Goal: Information Seeking & Learning: Learn about a topic

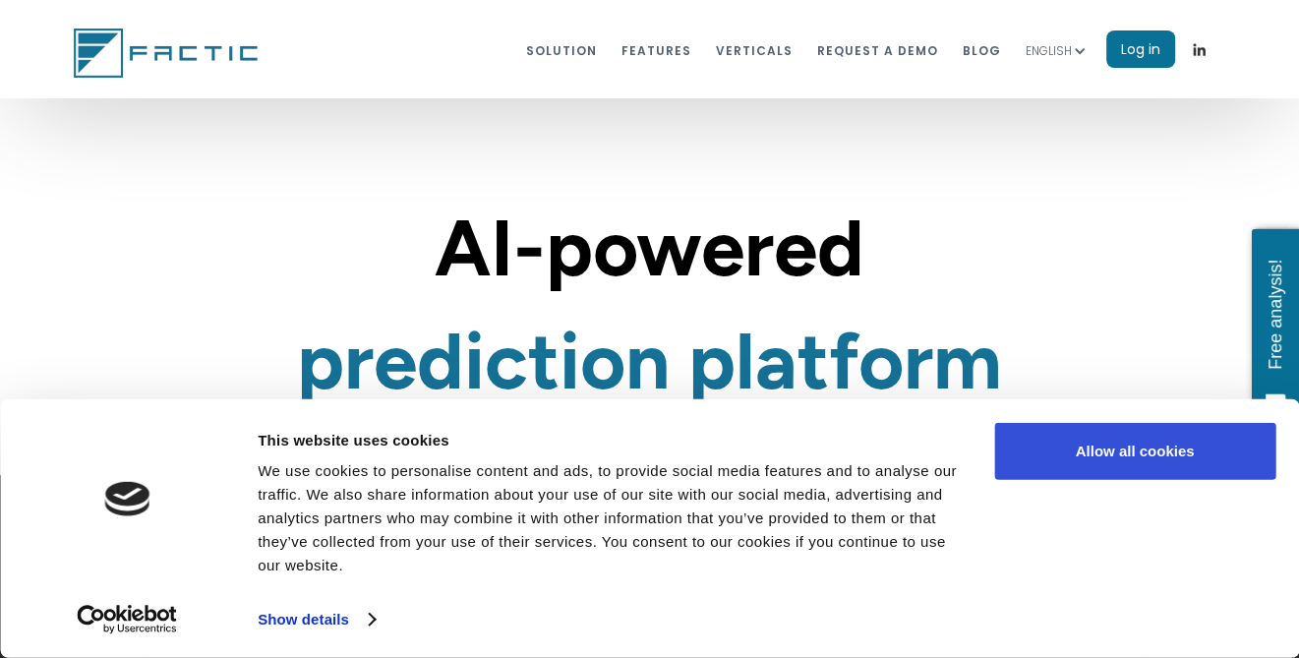
click at [1121, 441] on button "Allow all cookies" at bounding box center [1135, 451] width 281 height 57
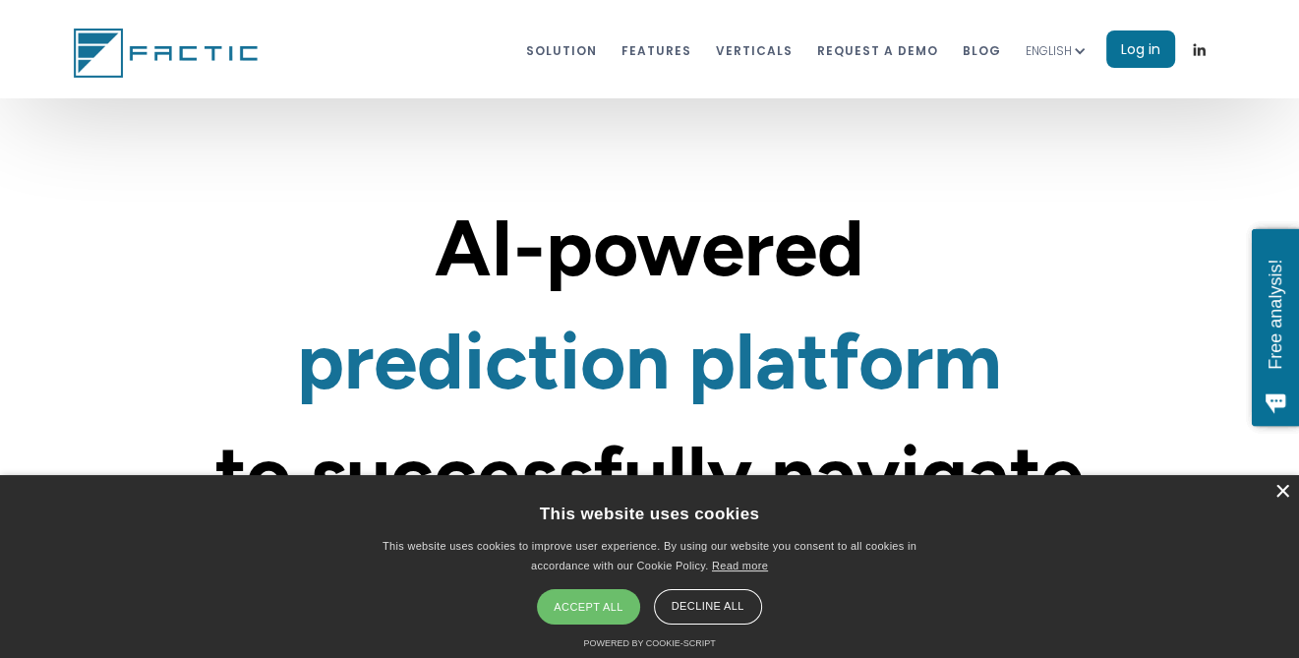
click at [1286, 492] on div "×" at bounding box center [1282, 492] width 15 height 15
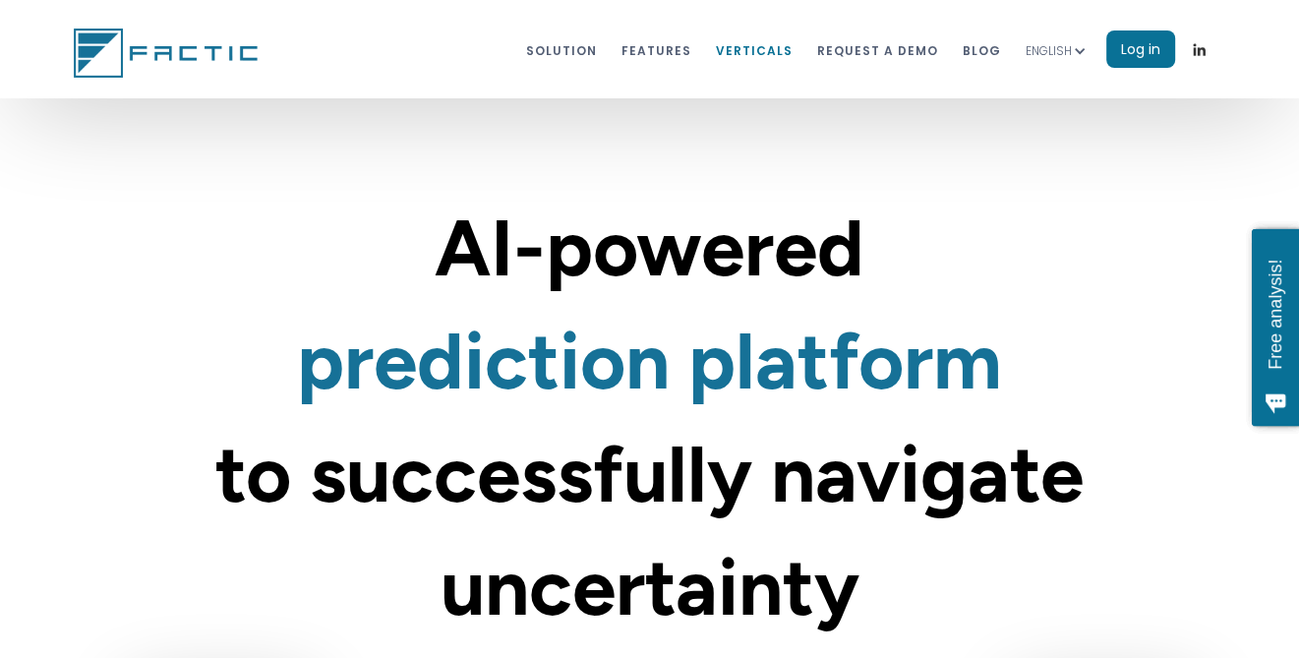
click at [745, 55] on link "VERTICALS" at bounding box center [754, 49] width 77 height 36
click at [767, 51] on link "VERTICALS" at bounding box center [754, 49] width 77 height 36
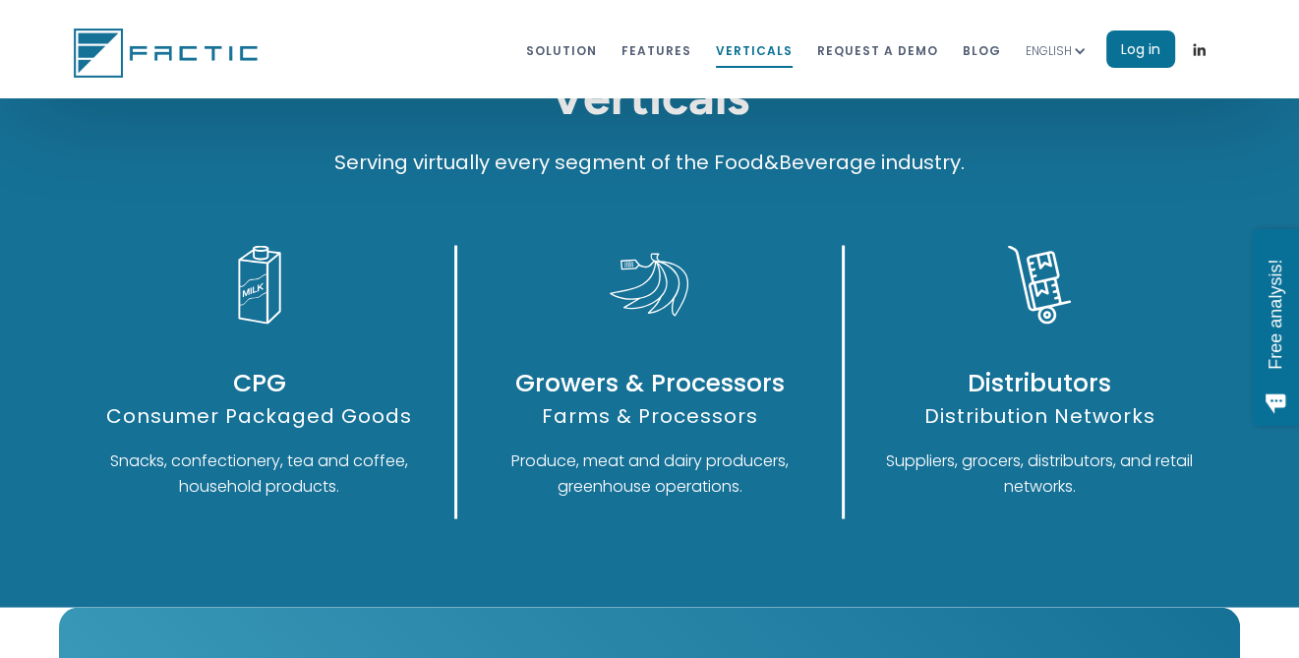
scroll to position [9648, 0]
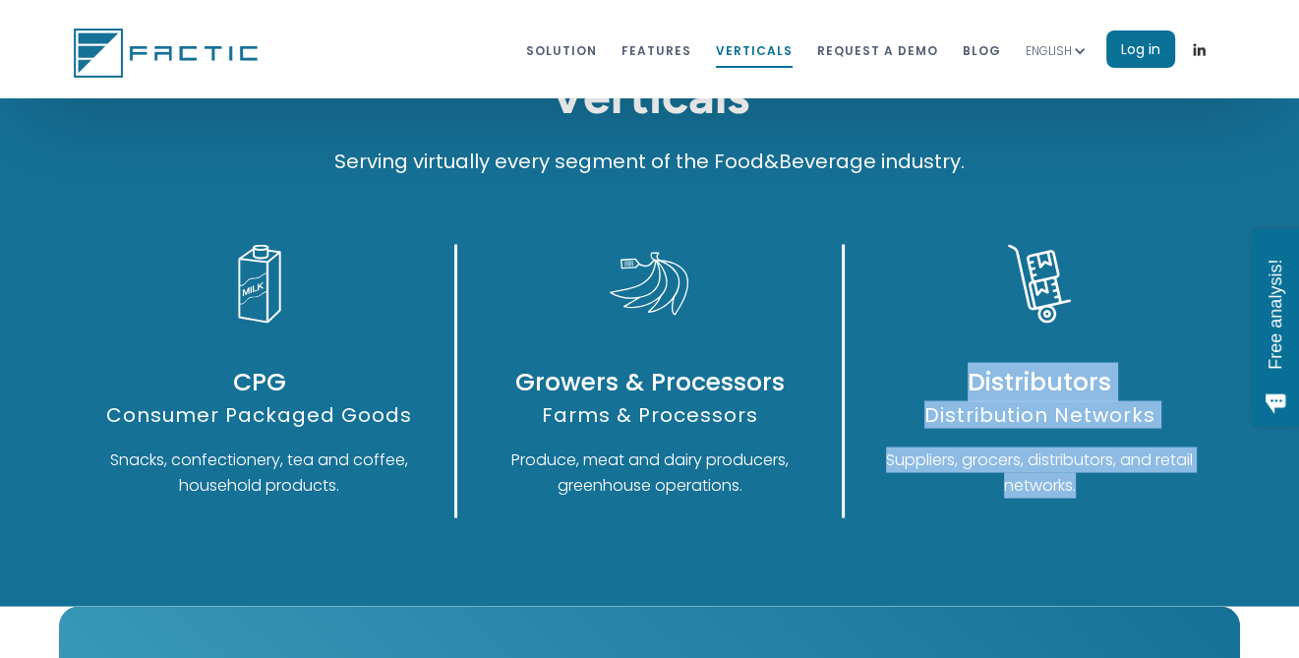
drag, startPoint x: 956, startPoint y: 370, endPoint x: 1085, endPoint y: 485, distance: 172.8
click at [1085, 485] on div "Distributors Distribution Networks Suppliers, grocers, distributors, and retail…" at bounding box center [1040, 380] width 391 height 273
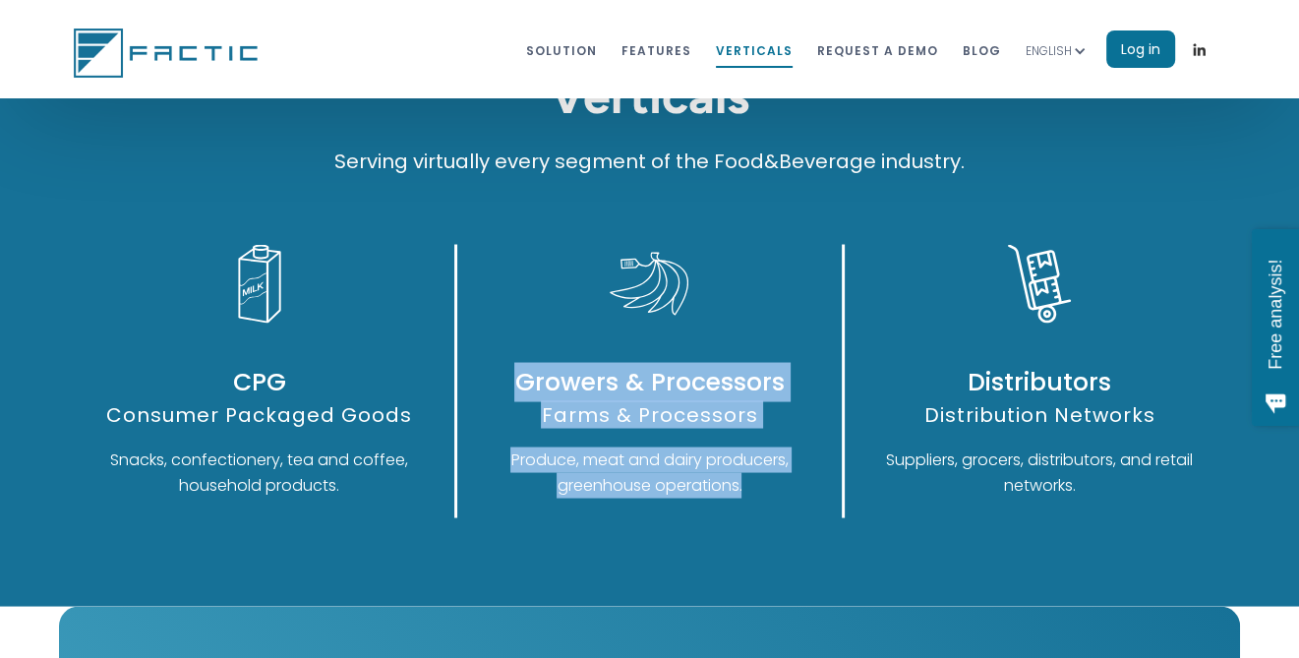
drag, startPoint x: 515, startPoint y: 376, endPoint x: 749, endPoint y: 496, distance: 262.2
click at [749, 496] on div "Growers & Processors Farms & Processors Produce, meat and dairy producers, gree…" at bounding box center [649, 380] width 391 height 273
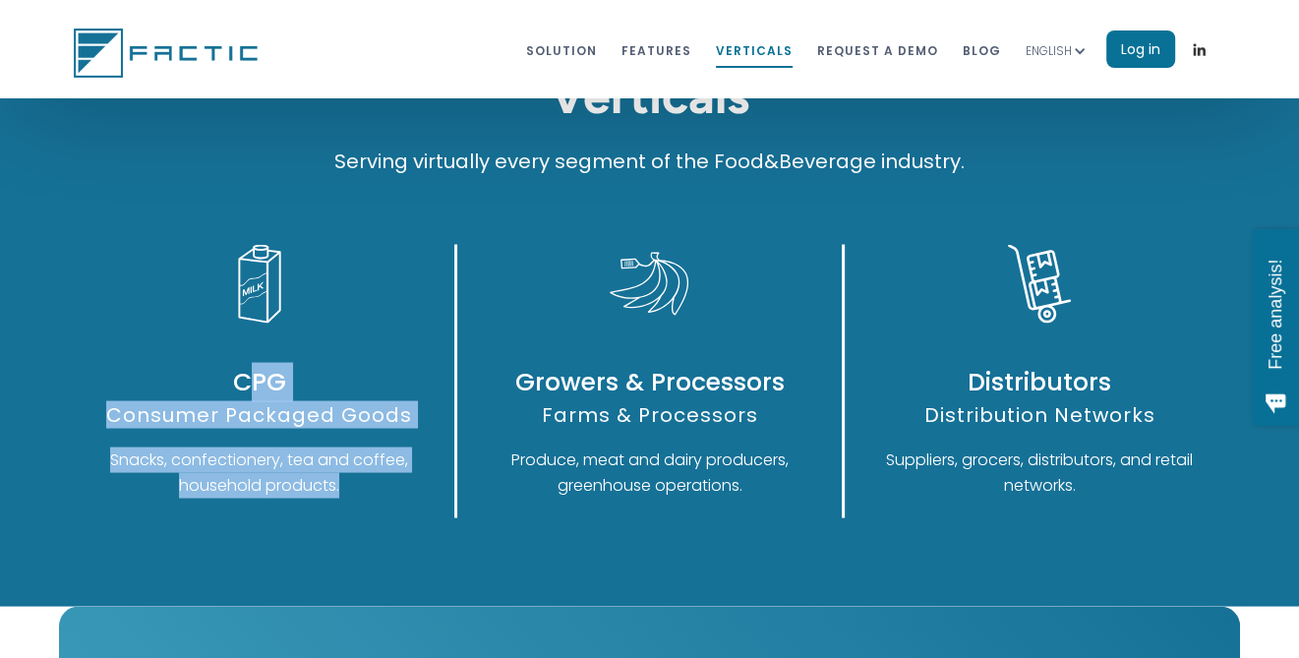
drag, startPoint x: 245, startPoint y: 378, endPoint x: 349, endPoint y: 502, distance: 162.0
click at [349, 502] on div "CPG Consumer Packaged Goods Snacks, confectionery, tea and coffee, household pr…" at bounding box center [260, 380] width 391 height 273
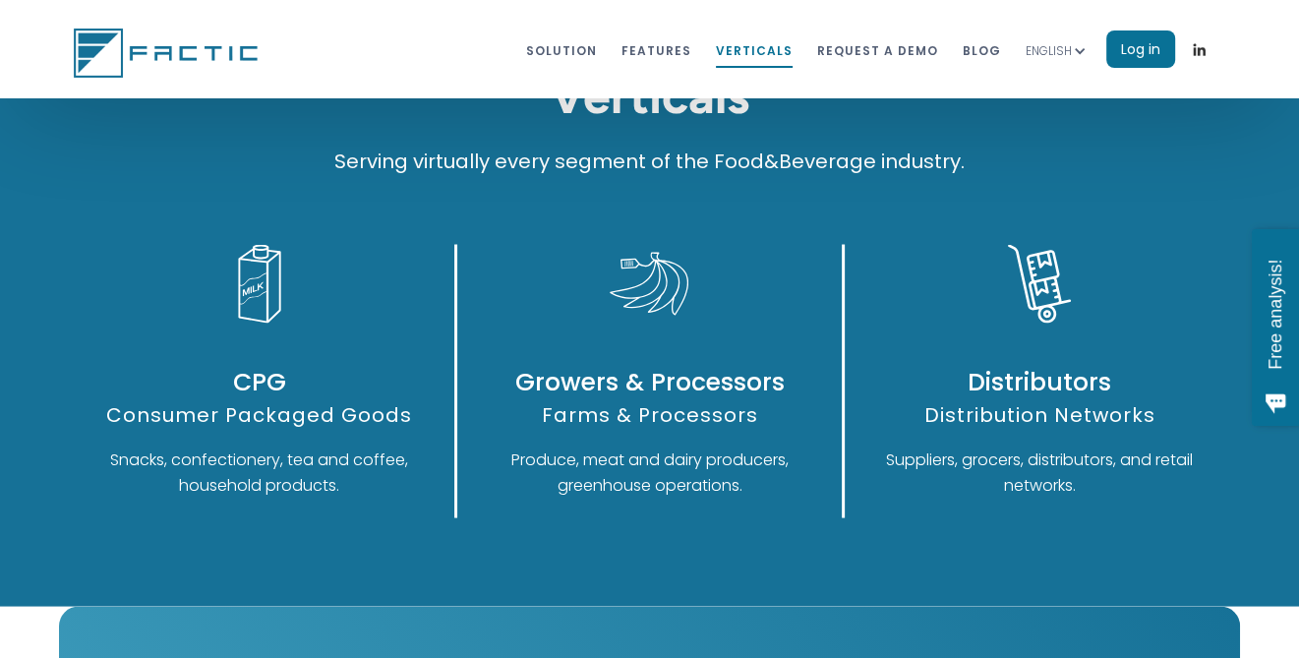
drag, startPoint x: 349, startPoint y: 502, endPoint x: 224, endPoint y: 388, distance: 169.2
click at [224, 389] on h3 "CPG" at bounding box center [260, 381] width 351 height 39
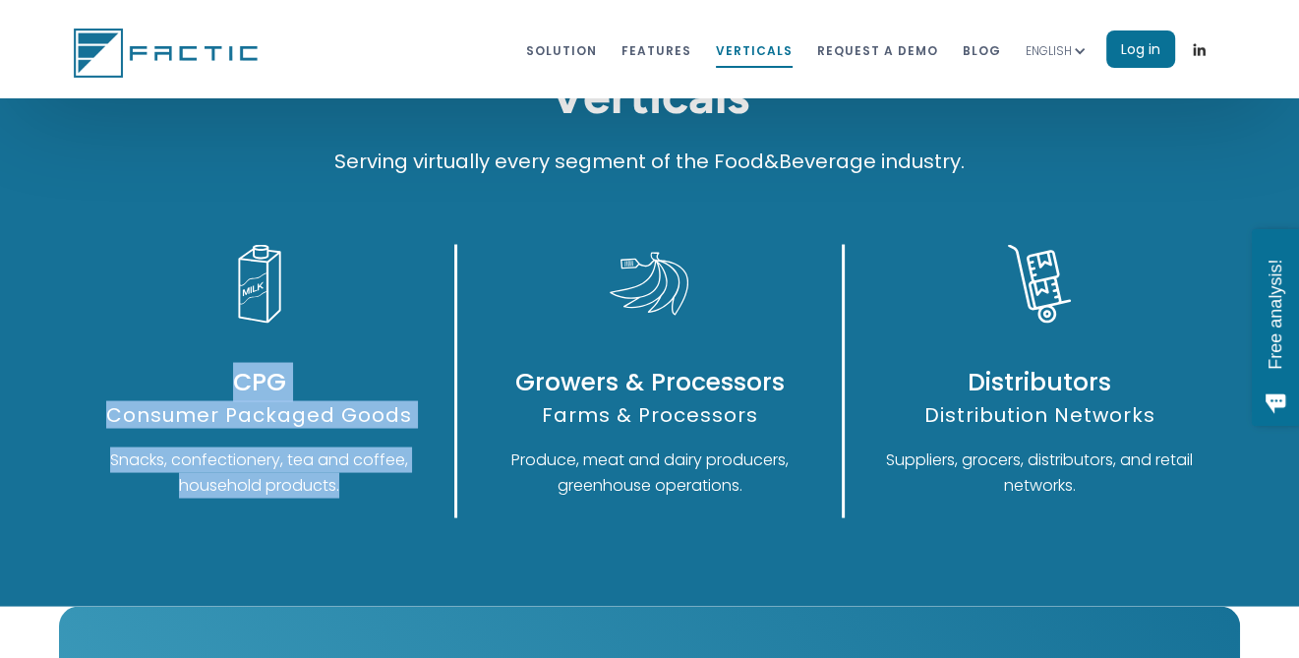
drag, startPoint x: 224, startPoint y: 384, endPoint x: 342, endPoint y: 492, distance: 160.1
click at [342, 492] on div "CPG Consumer Packaged Goods Snacks, confectionery, tea and coffee, household pr…" at bounding box center [260, 380] width 391 height 273
drag, startPoint x: 342, startPoint y: 492, endPoint x: 244, endPoint y: 385, distance: 145.5
click at [246, 390] on h3 "CPG" at bounding box center [260, 381] width 351 height 39
click at [230, 379] on h3 "CPG" at bounding box center [260, 381] width 351 height 39
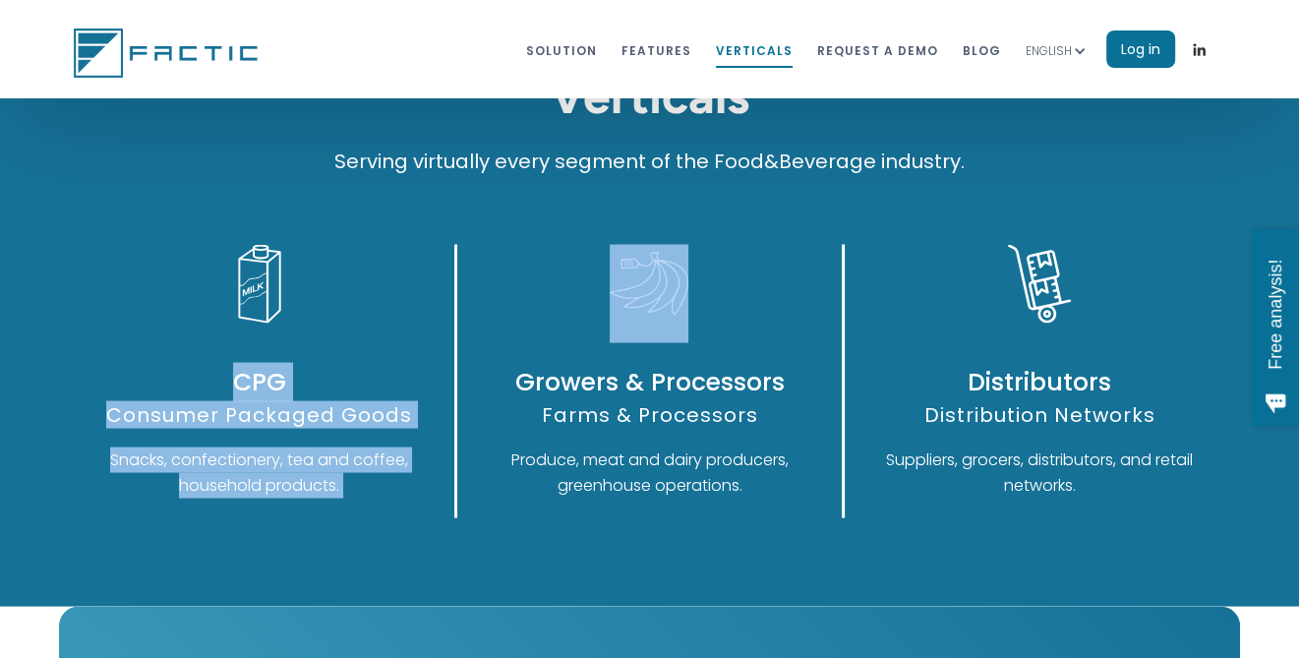
drag, startPoint x: 230, startPoint y: 379, endPoint x: 346, endPoint y: 482, distance: 155.4
click at [346, 482] on div "CPG Consumer Packaged Goods Snacks, confectionery, tea and coffee, household pr…" at bounding box center [260, 380] width 391 height 273
click at [346, 487] on p "Snacks, confectionery, tea and coffee, household products." at bounding box center [260, 472] width 351 height 51
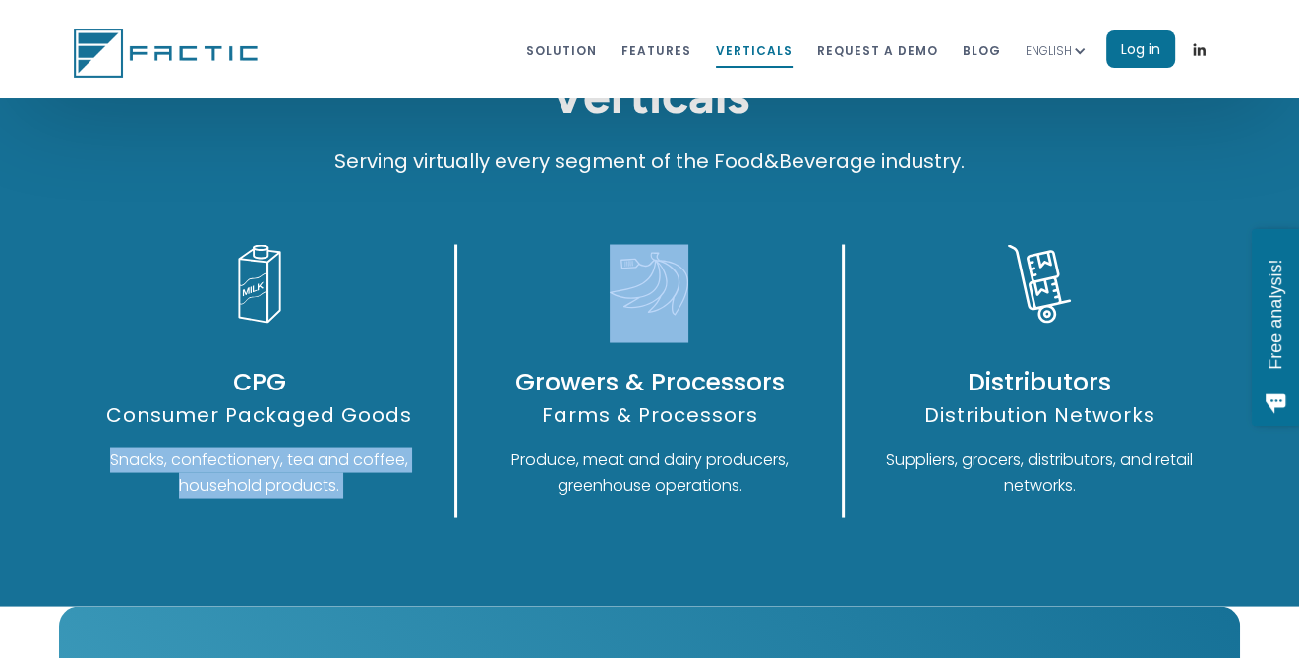
click at [344, 487] on p "Snacks, confectionery, tea and coffee, household products." at bounding box center [260, 472] width 351 height 51
drag, startPoint x: 344, startPoint y: 487, endPoint x: 334, endPoint y: 488, distance: 9.9
click at [336, 488] on p "Snacks, confectionery, tea and coffee, household products." at bounding box center [260, 472] width 351 height 51
click at [332, 488] on p "Snacks, confectionery, tea and coffee, household products." at bounding box center [260, 472] width 351 height 51
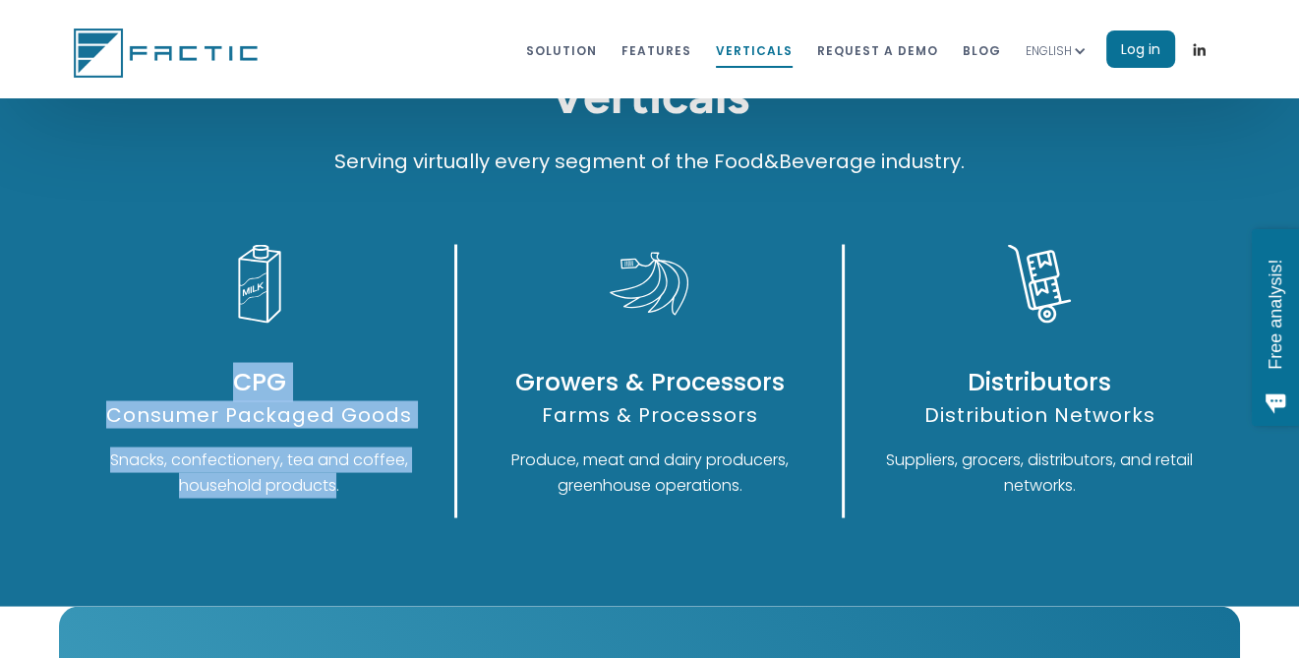
drag, startPoint x: 234, startPoint y: 385, endPoint x: 335, endPoint y: 484, distance: 141.9
click at [335, 484] on div "CPG Consumer Packaged Goods Snacks, confectionery, tea and coffee, household pr…" at bounding box center [260, 380] width 391 height 273
drag, startPoint x: 335, startPoint y: 484, endPoint x: 266, endPoint y: 428, distance: 89.6
click at [270, 434] on div "CPG Consumer Packaged Goods Snacks, confectionery, tea and coffee, household pr…" at bounding box center [260, 380] width 391 height 273
click at [231, 382] on h3 "CPG" at bounding box center [260, 381] width 351 height 39
